Goal: Information Seeking & Learning: Learn about a topic

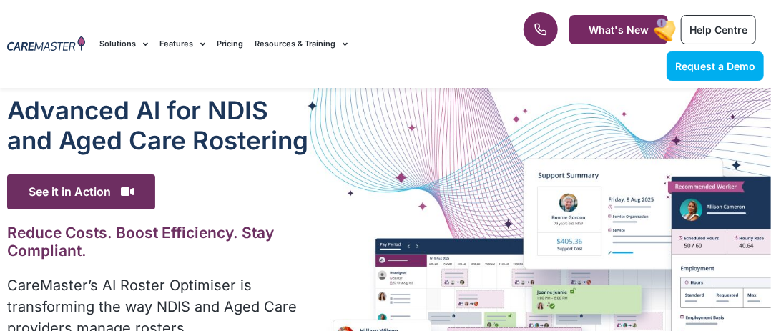
scroll to position [72, 0]
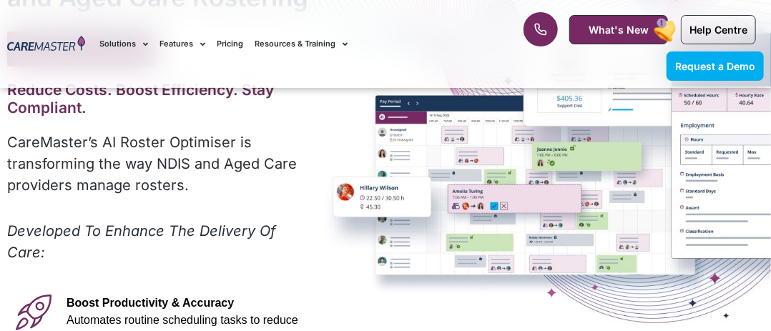
drag, startPoint x: 554, startPoint y: 148, endPoint x: 589, endPoint y: 108, distance: 53.7
click at [554, 148] on div "Advanced Al for NDIS and Aged Care Rostering See it in Action Video Player [URL…" at bounding box center [385, 327] width 771 height 765
drag, startPoint x: 650, startPoint y: 98, endPoint x: 658, endPoint y: 110, distance: 14.5
click at [655, 109] on div "Advanced Al for NDIS and Aged Care Rostering See it in Action Video Player [URL…" at bounding box center [385, 327] width 771 height 765
drag, startPoint x: 694, startPoint y: 162, endPoint x: 680, endPoint y: 182, distance: 24.6
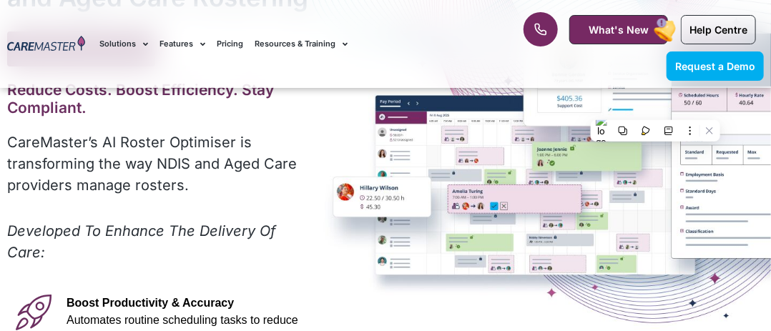
click at [697, 174] on div "Advanced Al for NDIS and Aged Care Rostering See it in Action Video Player [URL…" at bounding box center [385, 327] width 771 height 765
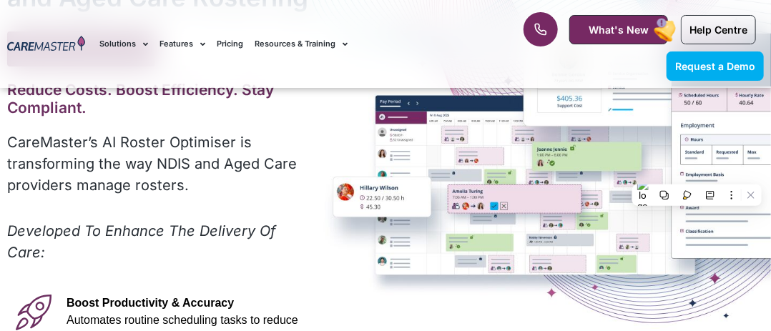
drag, startPoint x: 660, startPoint y: 238, endPoint x: 651, endPoint y: 248, distance: 13.7
click at [660, 239] on div "Advanced Al for NDIS and Aged Care Rostering See it in Action Video Player [URL…" at bounding box center [385, 327] width 771 height 765
click at [323, 165] on div "Advanced Al for NDIS and Aged Care Rostering See it in Action Video Player [URL…" at bounding box center [385, 327] width 771 height 765
click at [416, 100] on div "Advanced Al for NDIS and Aged Care Rostering See it in Action Video Player [URL…" at bounding box center [385, 327] width 771 height 765
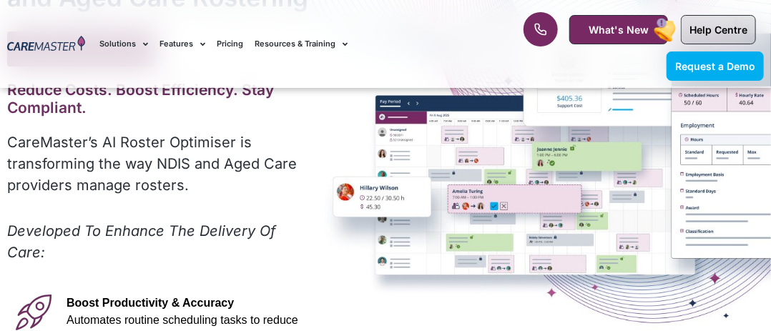
click at [701, 21] on link "Help Centre" at bounding box center [718, 29] width 75 height 29
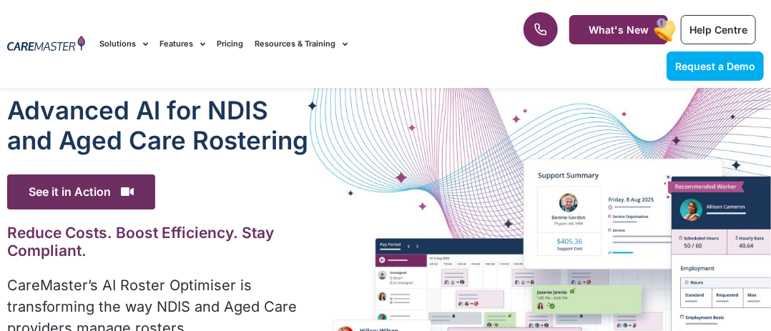
drag, startPoint x: 546, startPoint y: 133, endPoint x: 549, endPoint y: 146, distance: 13.4
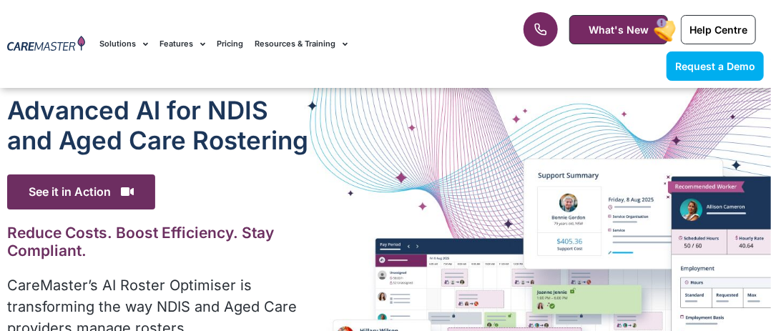
scroll to position [72, 0]
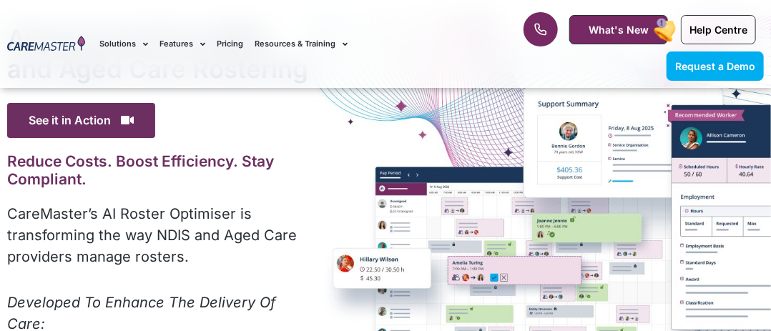
drag, startPoint x: 624, startPoint y: 183, endPoint x: 653, endPoint y: 174, distance: 30.8
